Goal: Task Accomplishment & Management: Complete application form

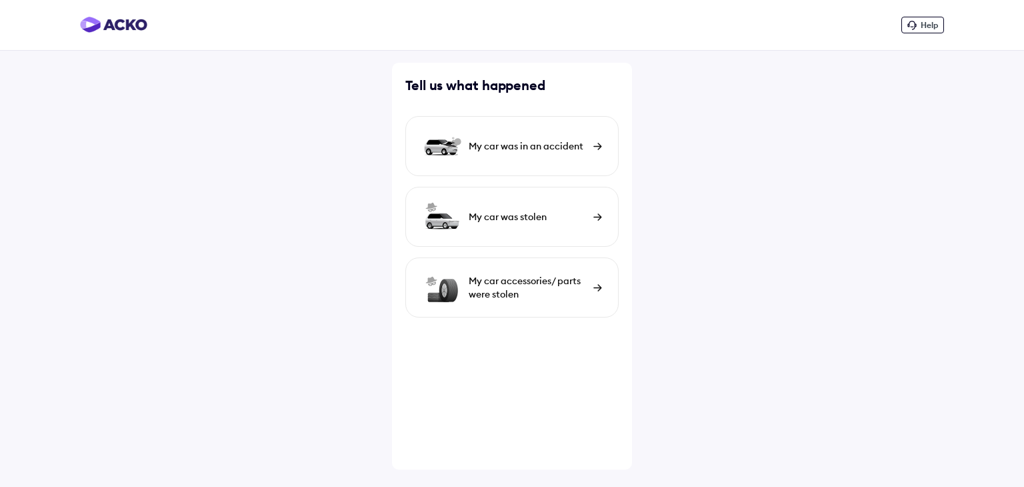
click at [533, 291] on div "My car accessories/ parts were stolen" at bounding box center [528, 287] width 118 height 27
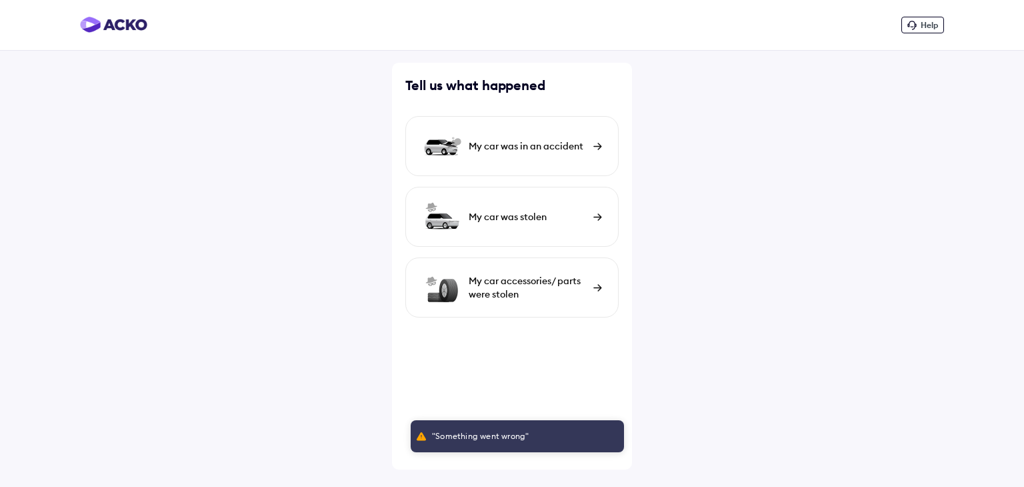
click at [488, 291] on div "My car accessories/ parts were stolen" at bounding box center [528, 287] width 118 height 27
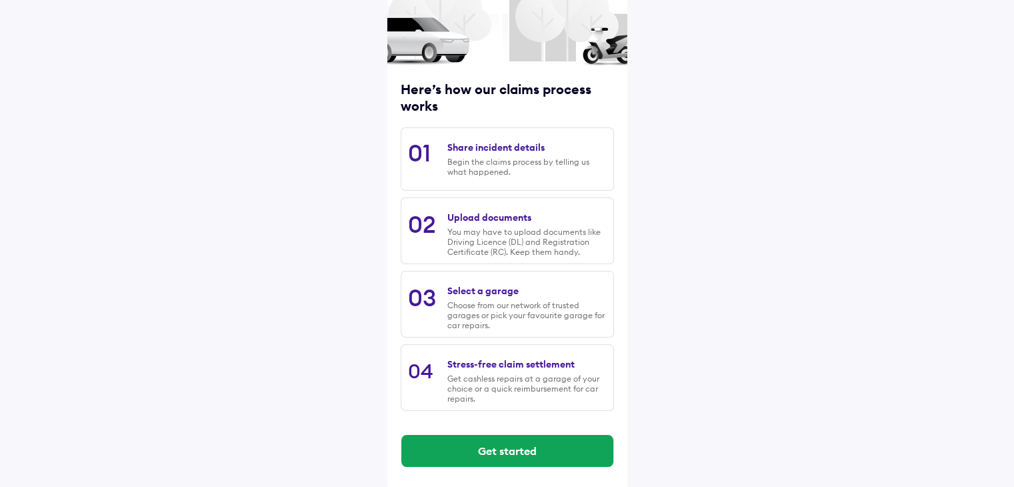
scroll to position [113, 0]
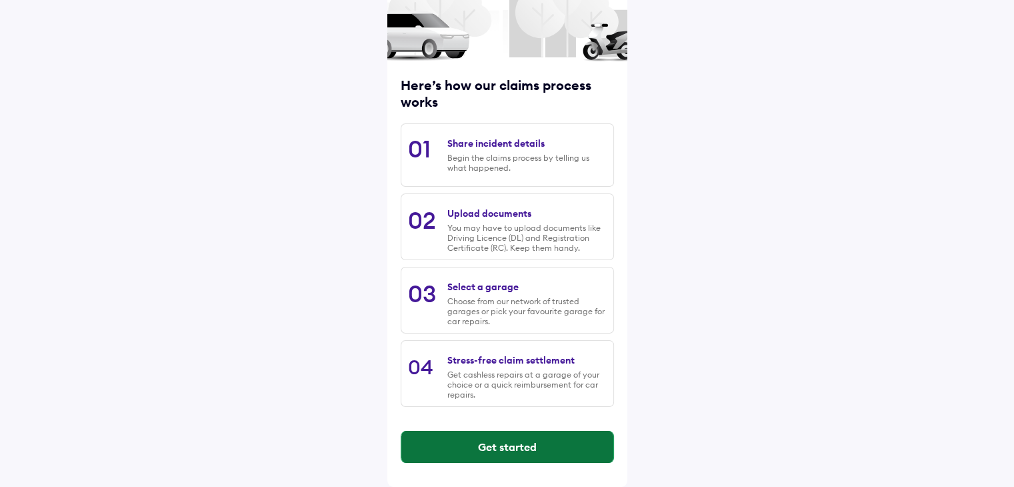
click at [497, 451] on button "Get started" at bounding box center [507, 447] width 212 height 32
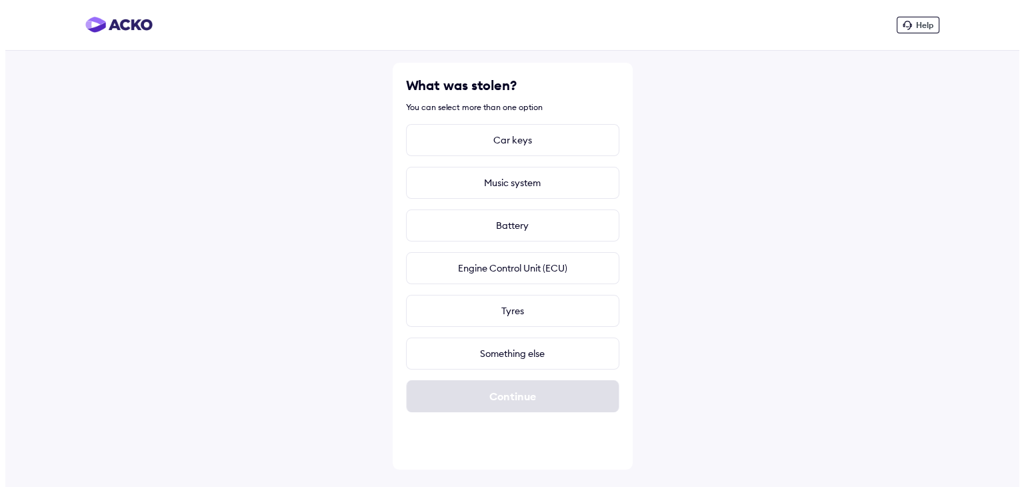
scroll to position [0, 0]
click at [512, 144] on div "Car keys" at bounding box center [511, 140] width 213 height 32
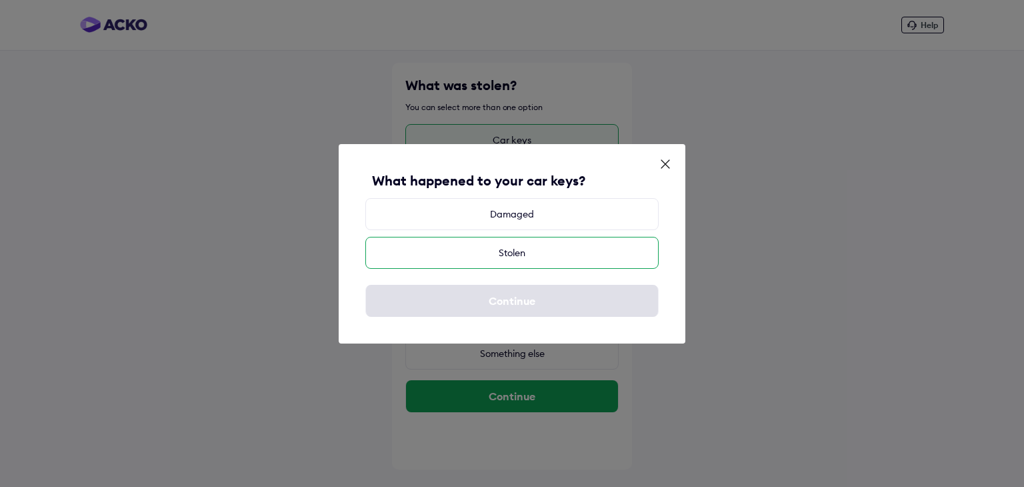
click at [549, 249] on div "Stolen" at bounding box center [511, 253] width 293 height 32
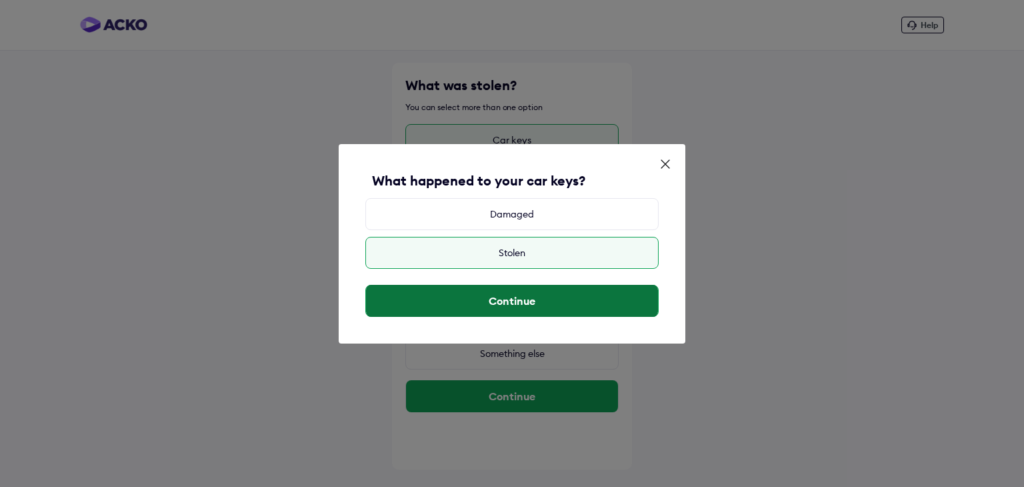
click at [539, 301] on button "Continue" at bounding box center [512, 301] width 292 height 32
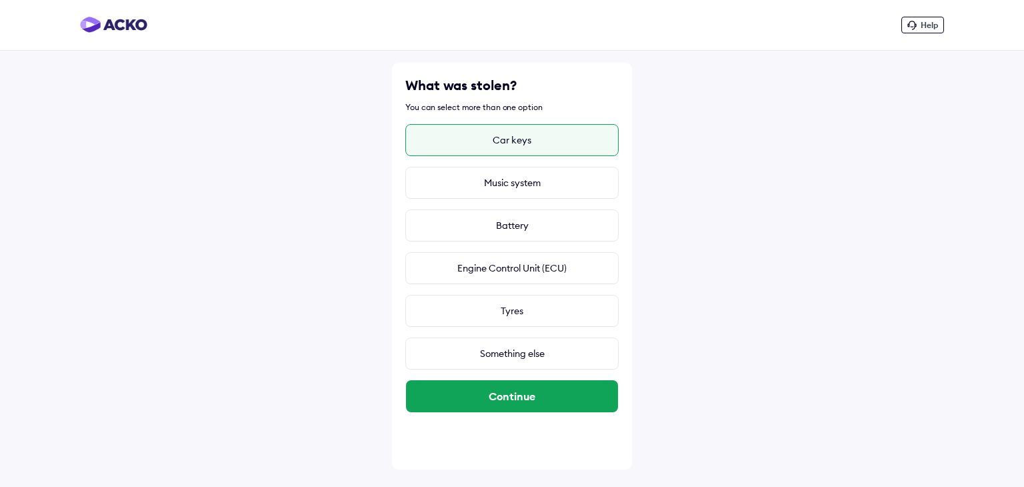
click at [483, 414] on div "Continue" at bounding box center [511, 395] width 213 height 53
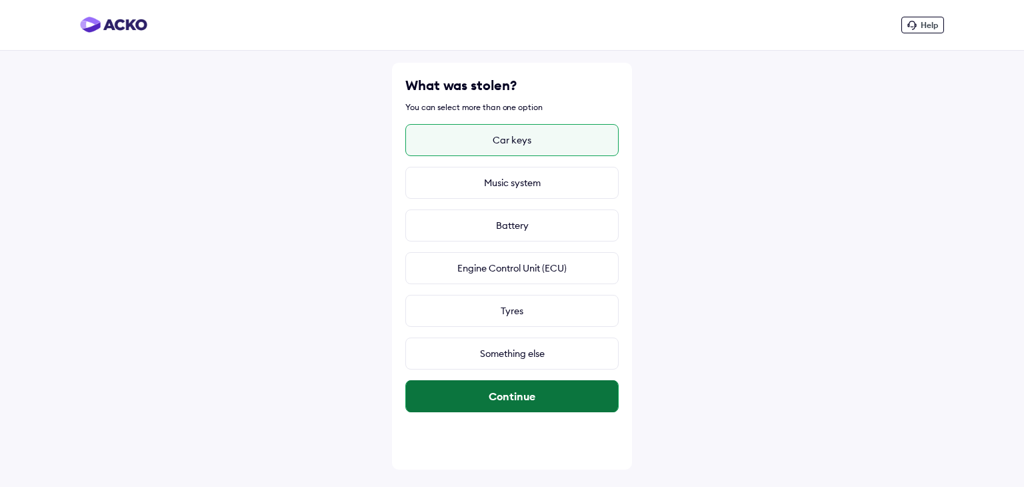
click at [480, 403] on button "Continue" at bounding box center [512, 396] width 212 height 32
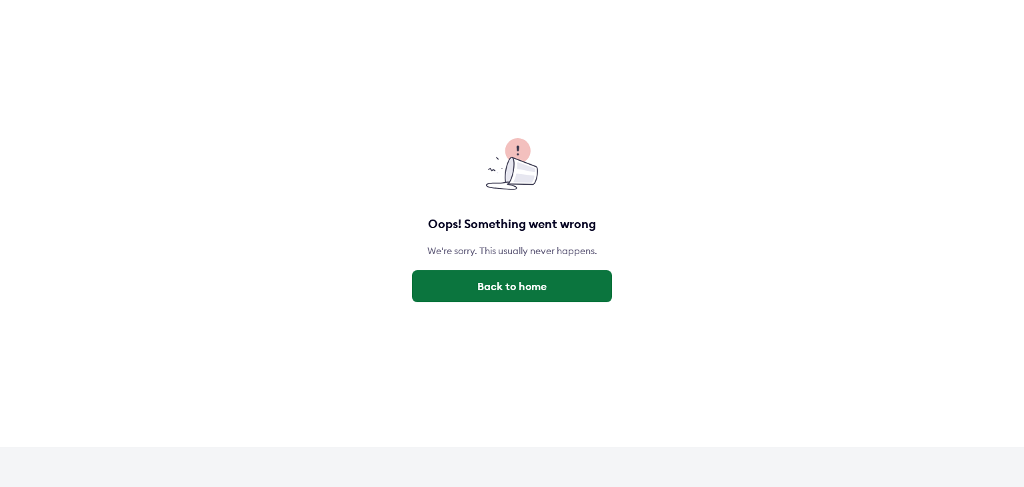
click at [505, 281] on button "Back to home" at bounding box center [512, 286] width 200 height 32
